Goal: Check status: Check status

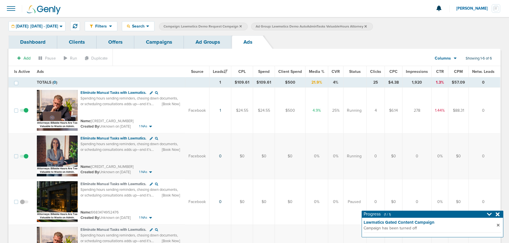
click at [149, 44] on link "Campaigns" at bounding box center [159, 41] width 50 height 13
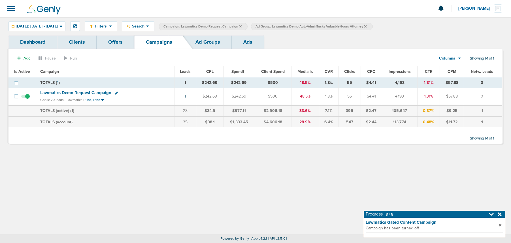
click at [242, 26] on icon at bounding box center [240, 26] width 2 height 3
click at [275, 26] on icon at bounding box center [273, 26] width 2 height 3
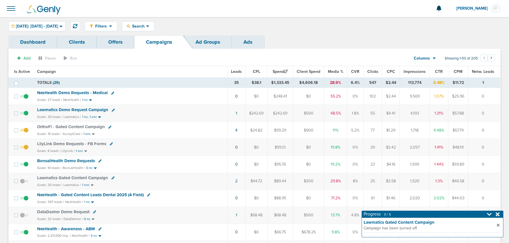
click at [66, 160] on span "BonsaiHealth Demo Requests" at bounding box center [66, 160] width 58 height 5
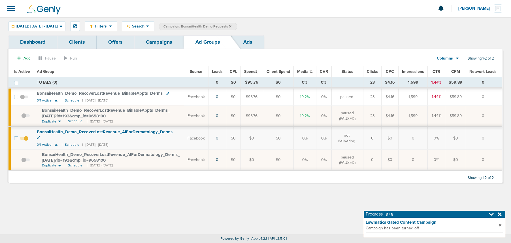
click at [26, 141] on span at bounding box center [24, 141] width 9 height 0
click at [24, 139] on input "checkbox" at bounding box center [24, 139] width 0 height 0
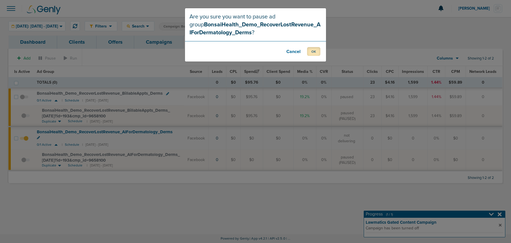
click at [311, 52] on button "OK" at bounding box center [313, 51] width 13 height 9
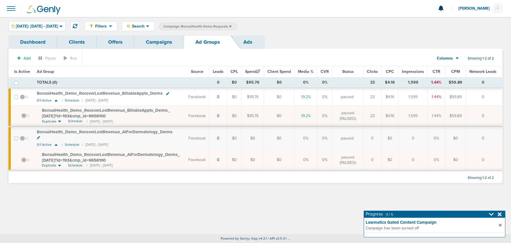
click at [164, 42] on link "Campaigns" at bounding box center [159, 41] width 50 height 13
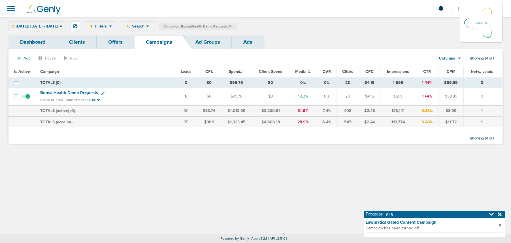
click at [231, 26] on icon at bounding box center [230, 26] width 2 height 3
